Goal: Information Seeking & Learning: Find specific page/section

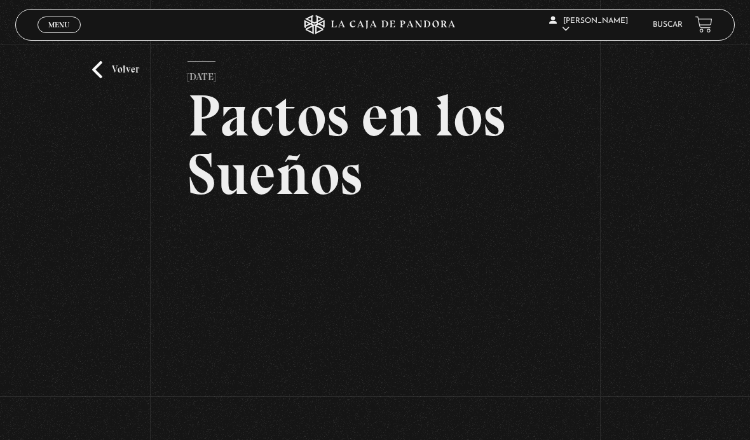
scroll to position [29, 0]
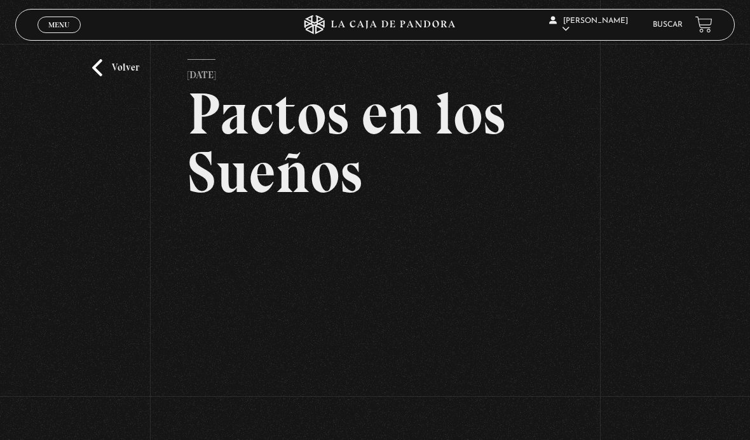
click at [113, 76] on link "Volver" at bounding box center [115, 67] width 47 height 17
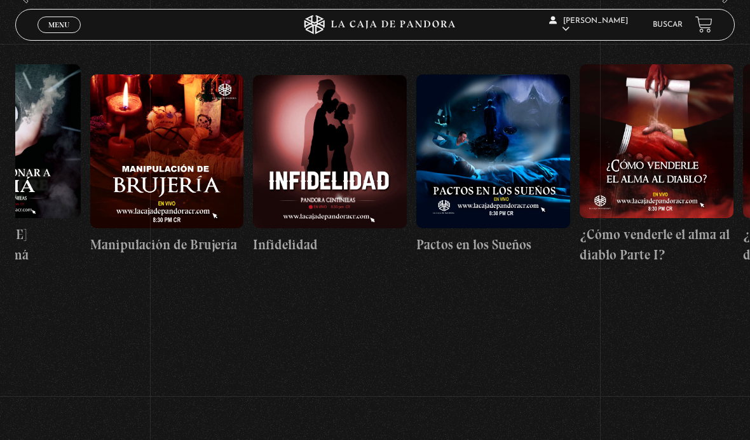
scroll to position [0, 5942]
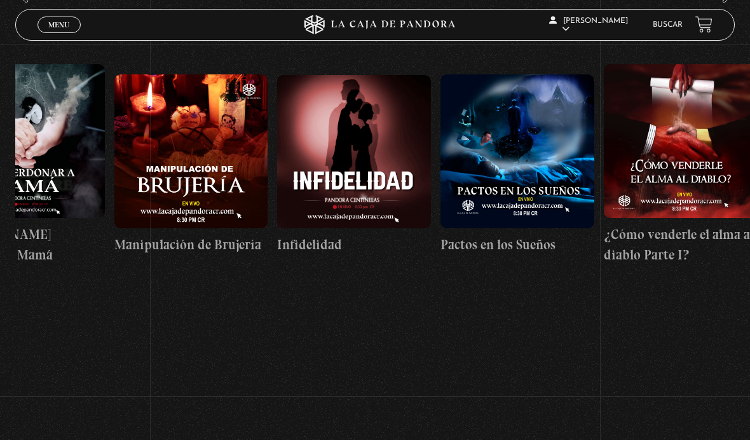
click at [355, 182] on figure at bounding box center [354, 151] width 154 height 153
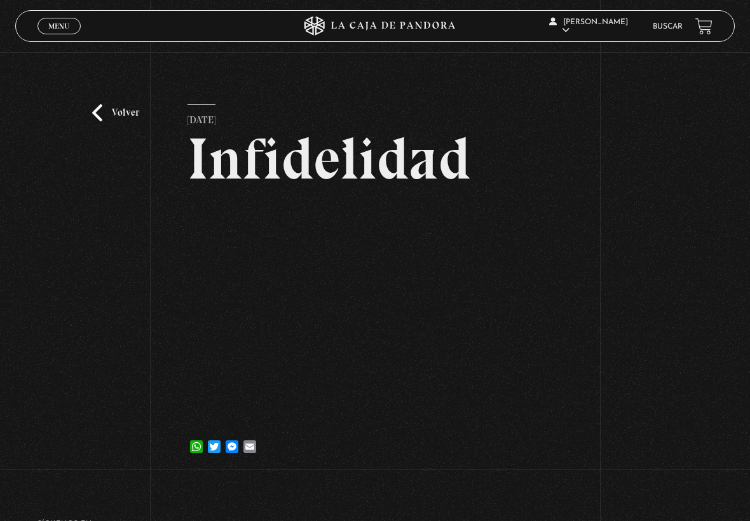
scroll to position [137, 0]
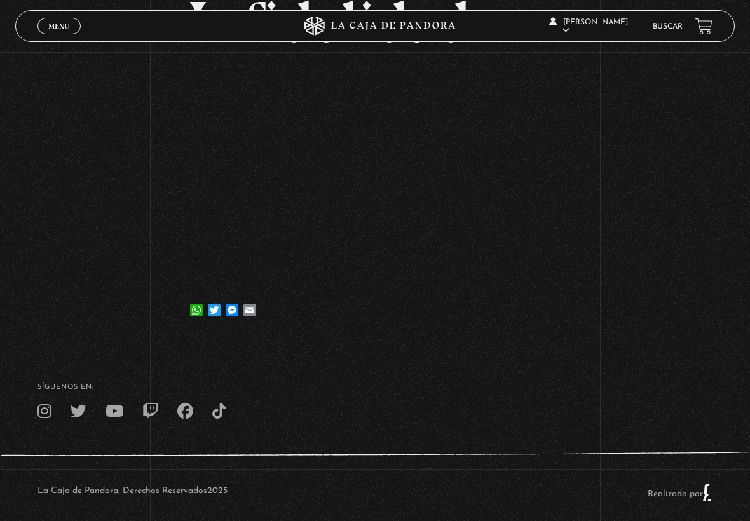
click at [630, 67] on div "Volver 6 junio, 2023 Infidelidad WhatsApp Twitter Messenger Email" at bounding box center [375, 127] width 750 height 424
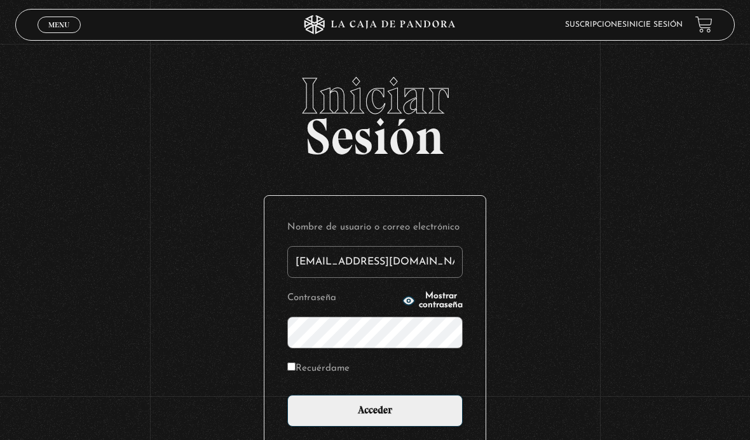
type input "tamarachaves1994@gmail.com"
click at [375, 418] on input "Acceder" at bounding box center [374, 411] width 175 height 32
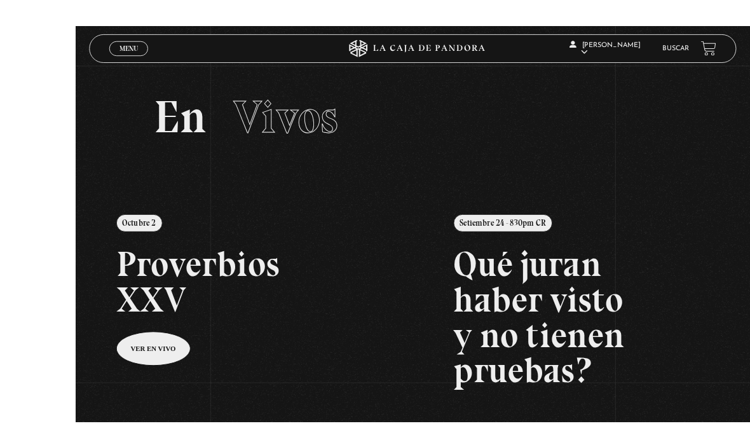
scroll to position [14, 0]
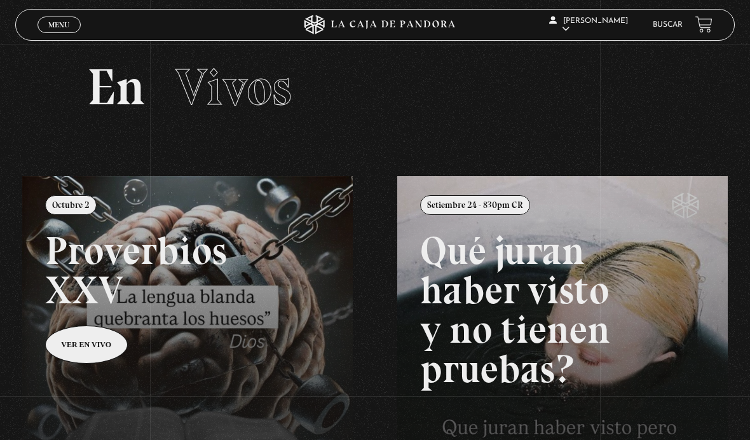
click at [669, 25] on link "Buscar" at bounding box center [668, 25] width 30 height 8
click at [670, 24] on link "Buscar" at bounding box center [668, 25] width 30 height 8
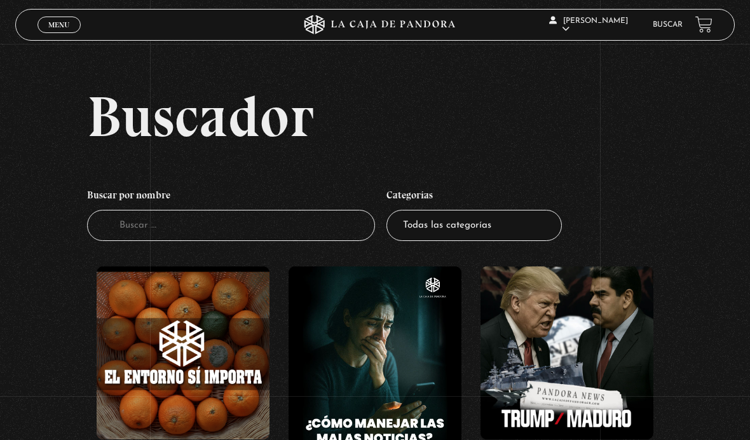
click at [289, 226] on input "Buscador" at bounding box center [231, 225] width 288 height 31
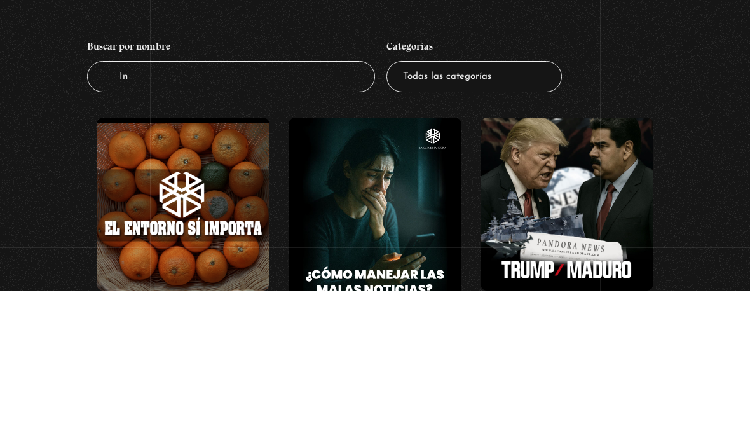
type input "Ind"
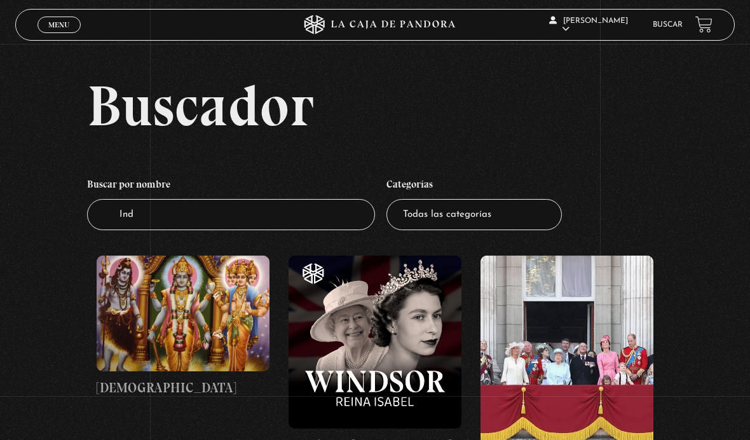
scroll to position [12, 0]
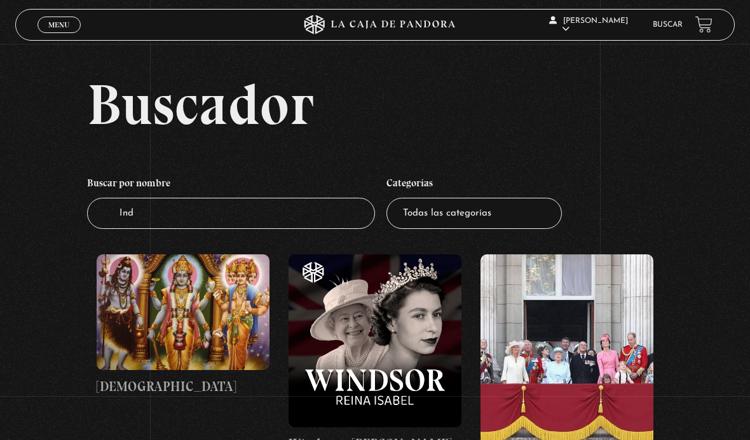
click at [280, 222] on input "Ind" at bounding box center [231, 213] width 288 height 31
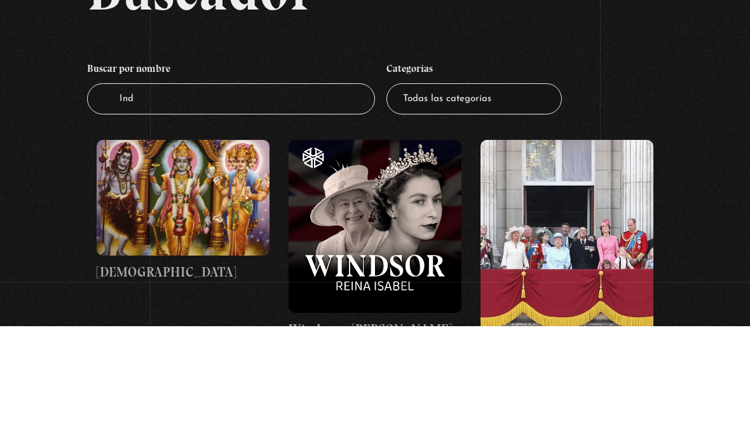
type input "In"
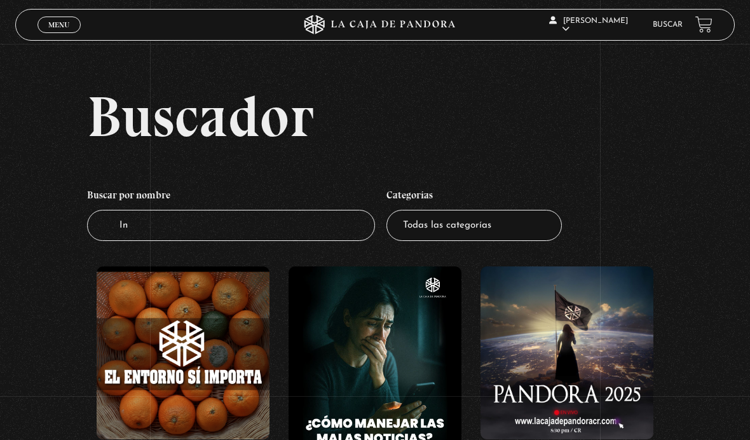
click at [322, 241] on input "In" at bounding box center [231, 225] width 288 height 31
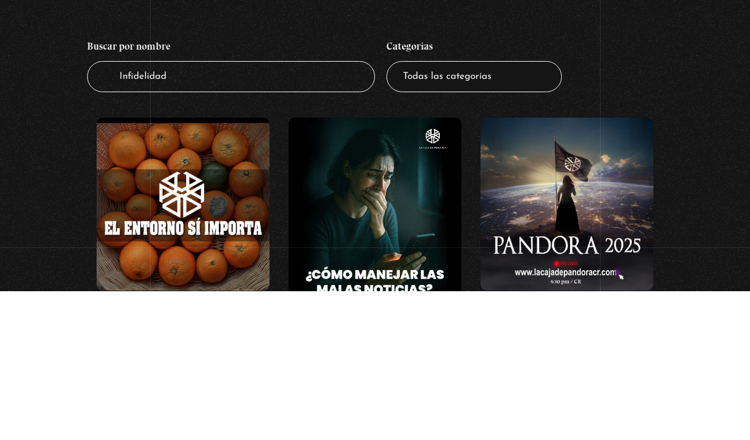
type input "Infidelidad"
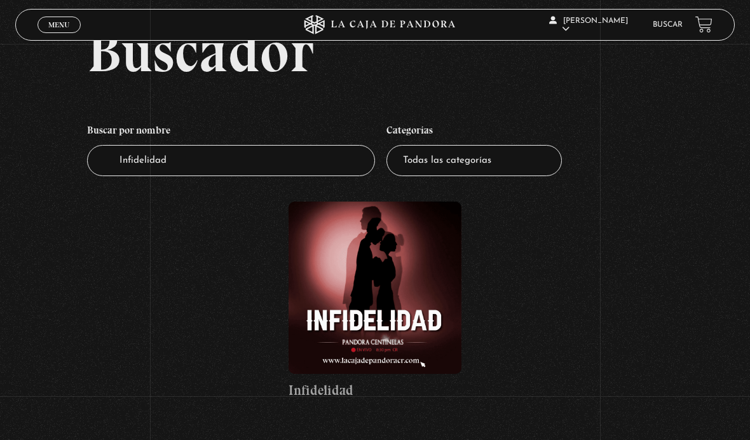
scroll to position [107, 0]
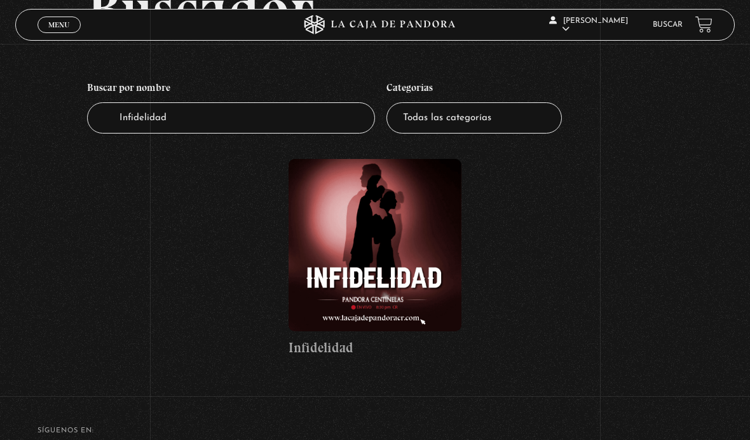
click at [419, 264] on figure at bounding box center [375, 245] width 173 height 172
